Goal: Task Accomplishment & Management: Manage account settings

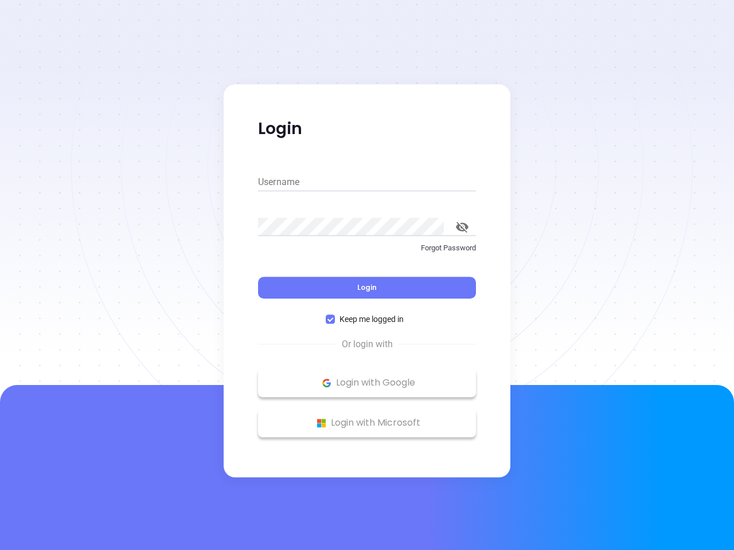
click at [367, 275] on div "Login" at bounding box center [367, 281] width 218 height 36
click at [367, 182] on input "Username" at bounding box center [367, 182] width 218 height 18
click at [462, 227] on icon "toggle password visibility" at bounding box center [462, 227] width 13 height 11
click at [367, 288] on span "Login" at bounding box center [366, 288] width 19 height 10
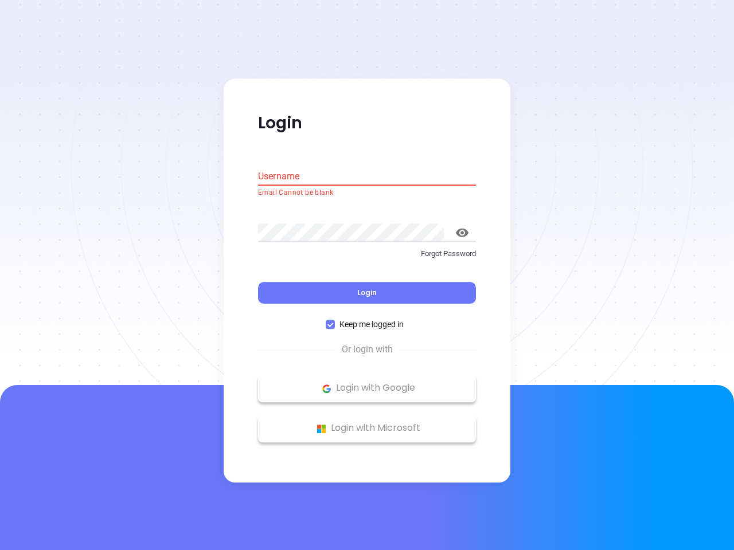
click at [367, 319] on span "Keep me logged in" at bounding box center [371, 325] width 73 height 13
click at [335, 320] on input "Keep me logged in" at bounding box center [330, 324] width 9 height 9
checkbox input "false"
click at [367, 383] on p "Login with Google" at bounding box center [367, 388] width 206 height 17
click at [367, 423] on p "Login with Microsoft" at bounding box center [367, 428] width 206 height 17
